Goal: Task Accomplishment & Management: Complete application form

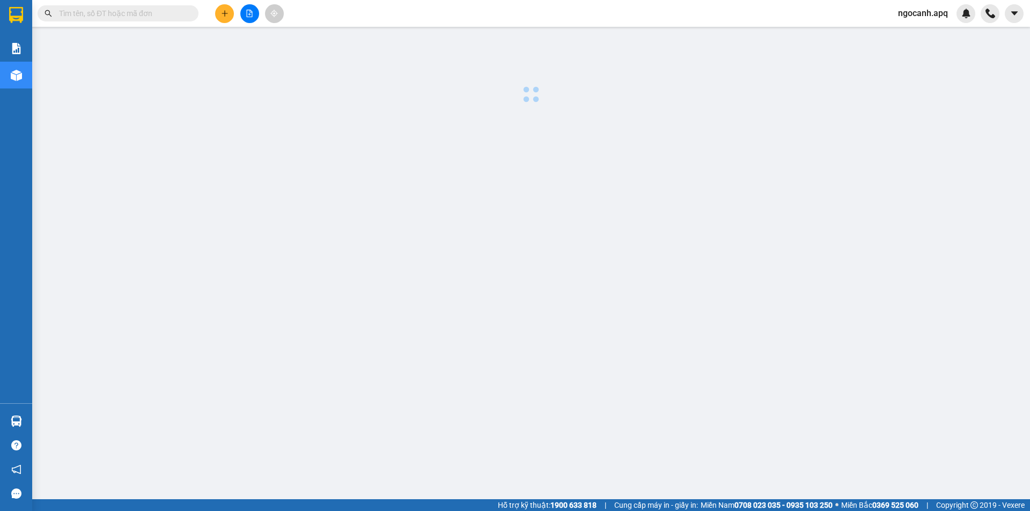
click at [115, 16] on input "text" at bounding box center [122, 14] width 127 height 12
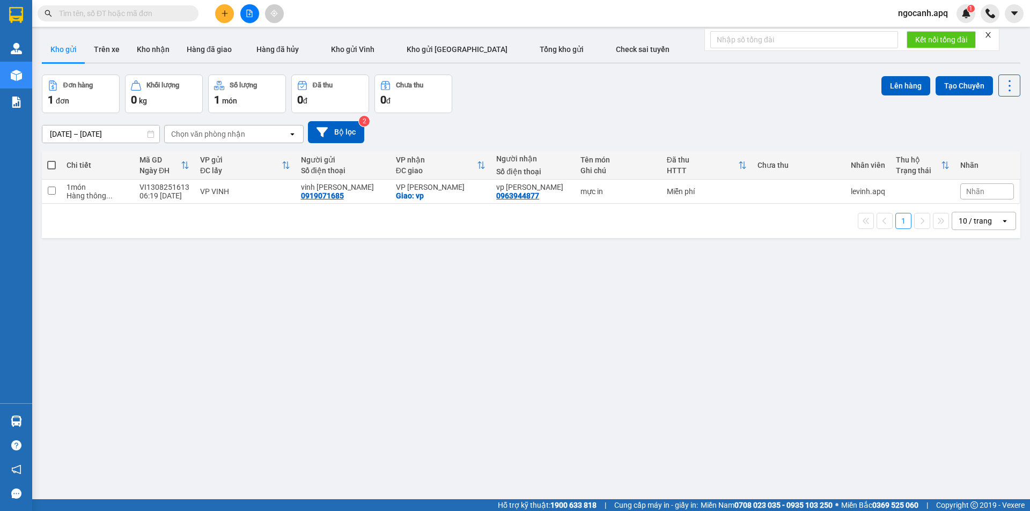
paste input "0963133736"
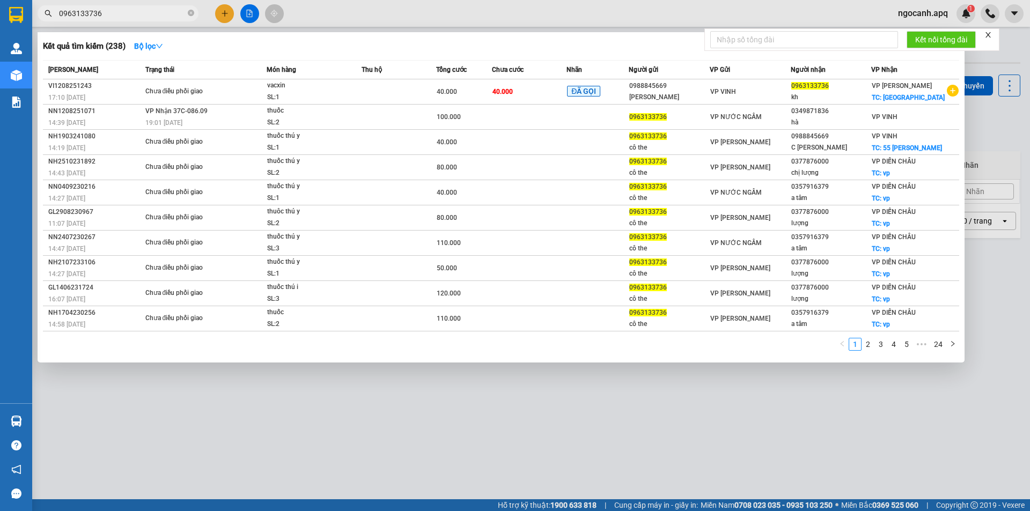
type input "0963133736"
click at [223, 80] on td "Chưa điều phối giao" at bounding box center [205, 91] width 124 height 25
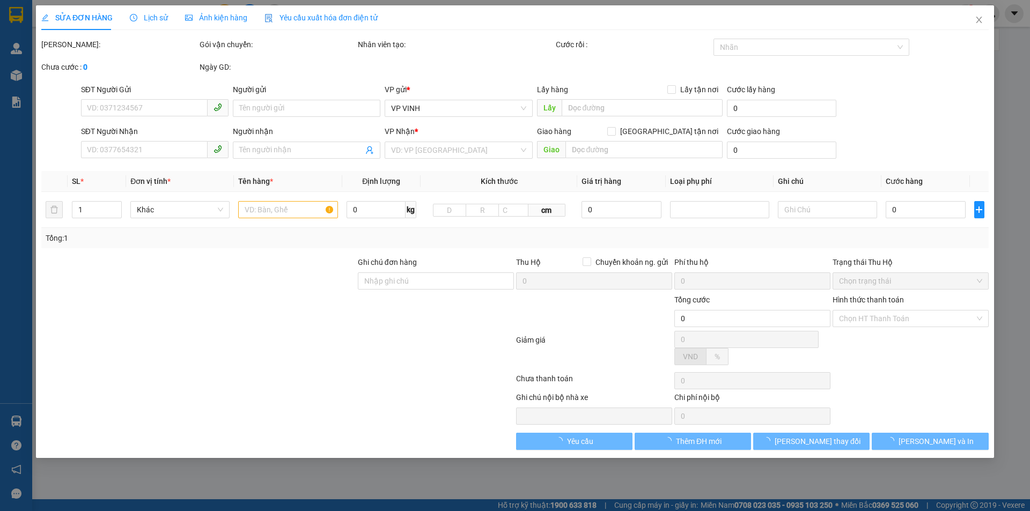
type input "0988845669"
type input "[PERSON_NAME]"
type input "0963133736"
type input "kh"
checkbox input "true"
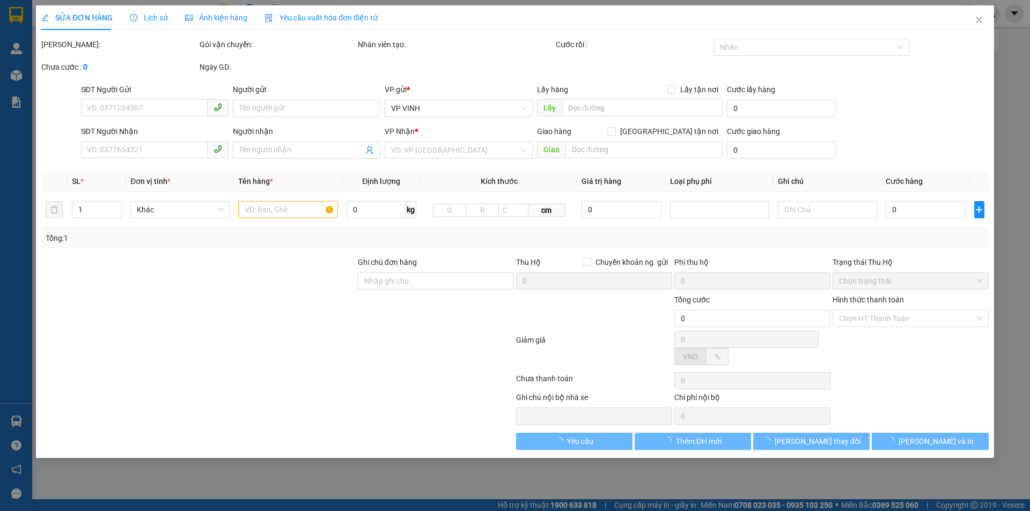
type input "[GEOGRAPHIC_DATA]"
type input "40.000"
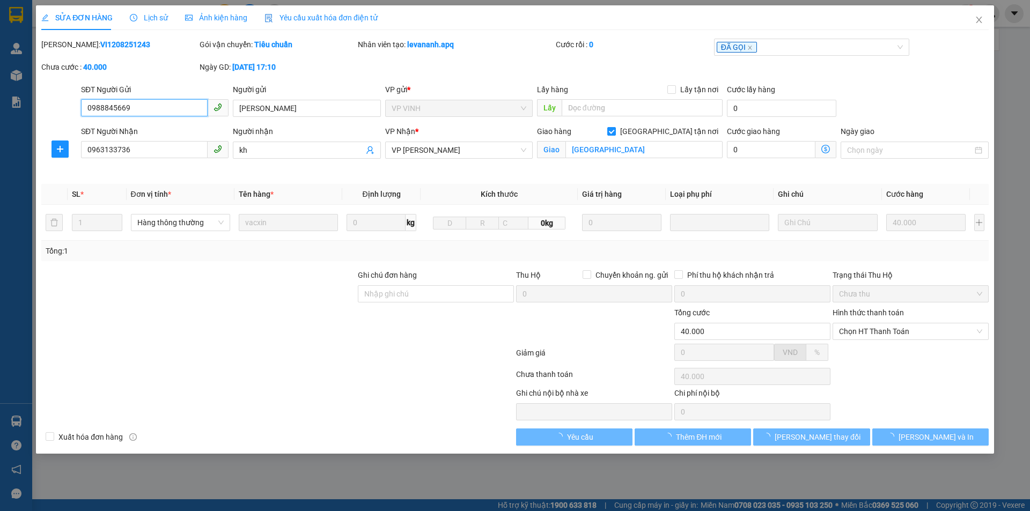
click at [140, 14] on span "Lịch sử" at bounding box center [149, 17] width 38 height 9
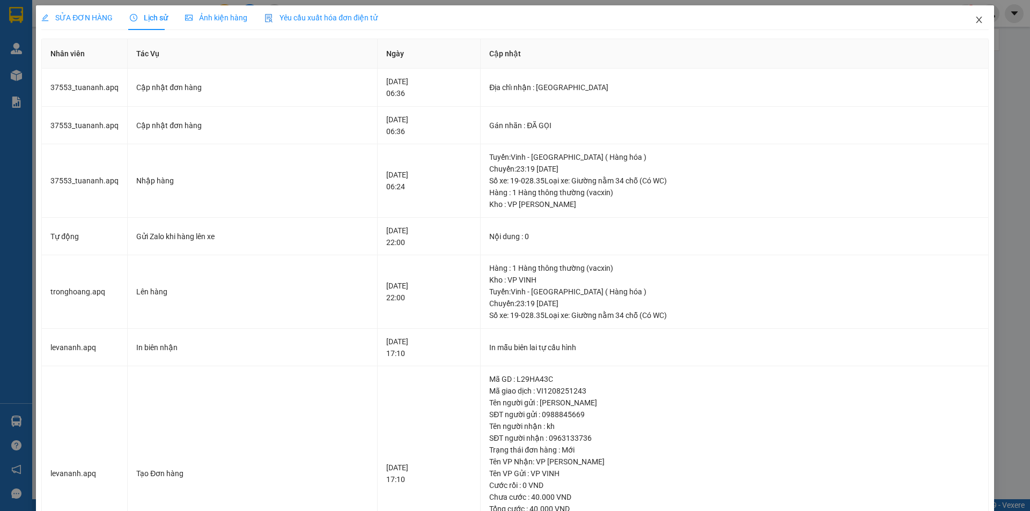
click at [974, 16] on span "Close" at bounding box center [979, 20] width 30 height 30
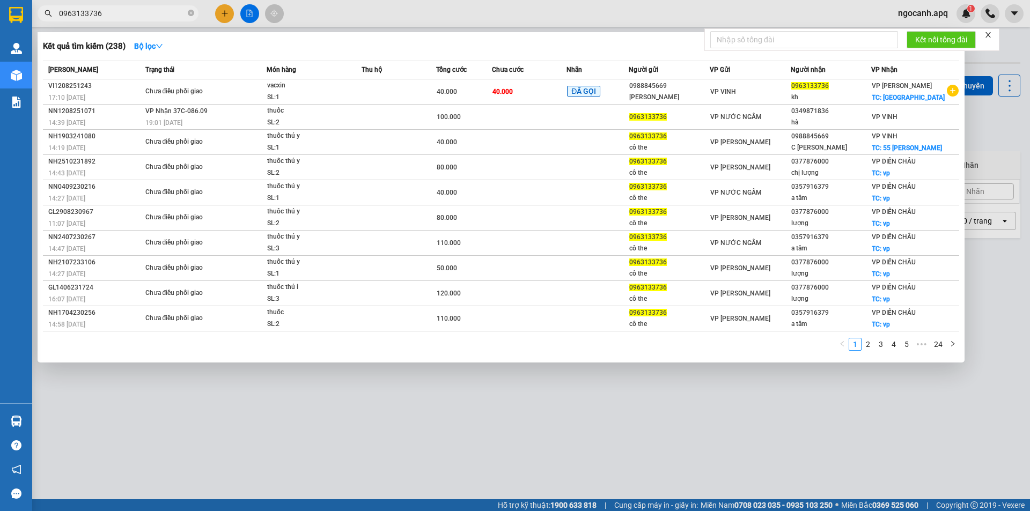
click at [153, 10] on input "0963133736" at bounding box center [122, 14] width 127 height 12
